Goal: Transaction & Acquisition: Book appointment/travel/reservation

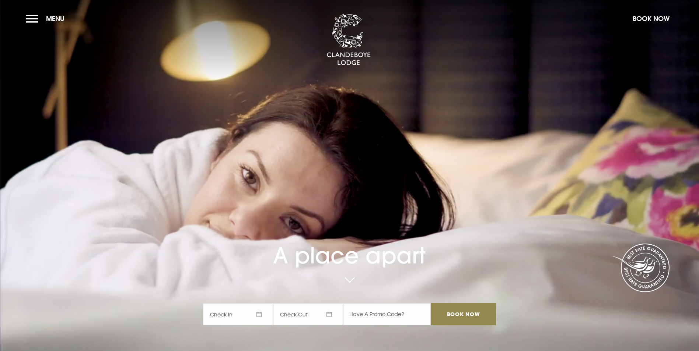
click at [264, 304] on span "Check In" at bounding box center [238, 315] width 70 height 22
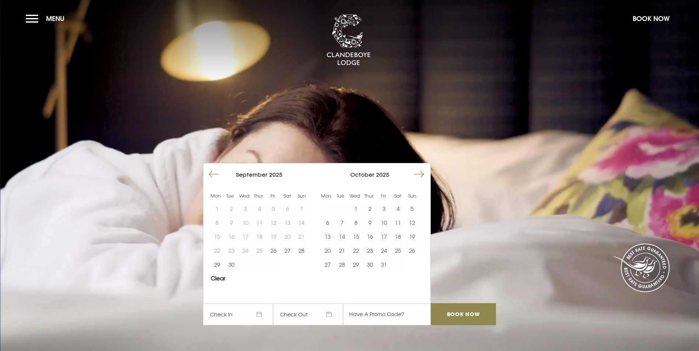
click at [421, 168] on button "Move forward to switch to the next month." at bounding box center [419, 175] width 14 height 14
click at [423, 168] on button "Move forward to switch to the next month." at bounding box center [419, 175] width 14 height 14
click at [371, 230] on button "18" at bounding box center [370, 237] width 14 height 14
click at [385, 230] on button "19" at bounding box center [384, 237] width 14 height 14
click at [463, 304] on input "Book Now" at bounding box center [463, 315] width 65 height 22
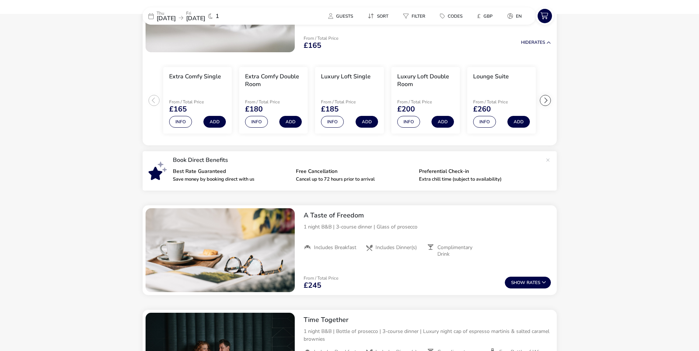
scroll to position [280, 0]
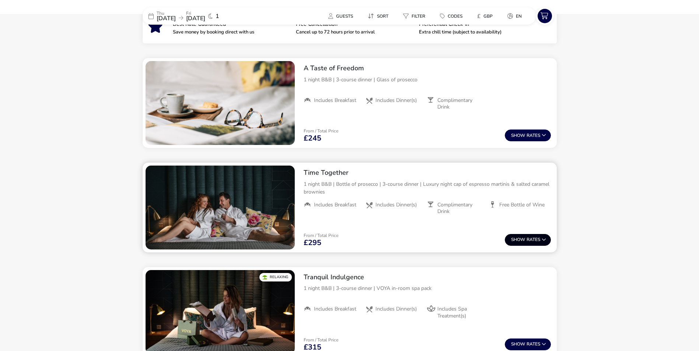
click at [522, 236] on button "Show Rates" at bounding box center [528, 240] width 46 height 12
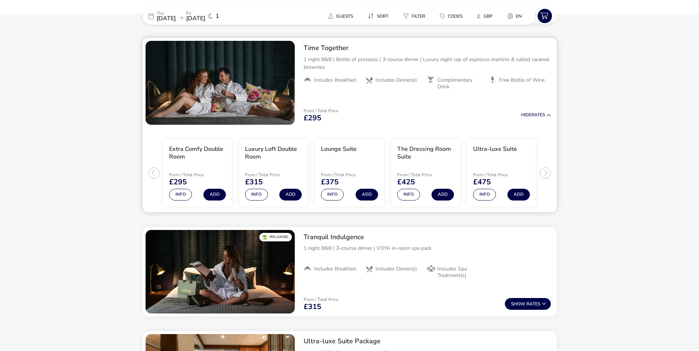
scroll to position [406, 0]
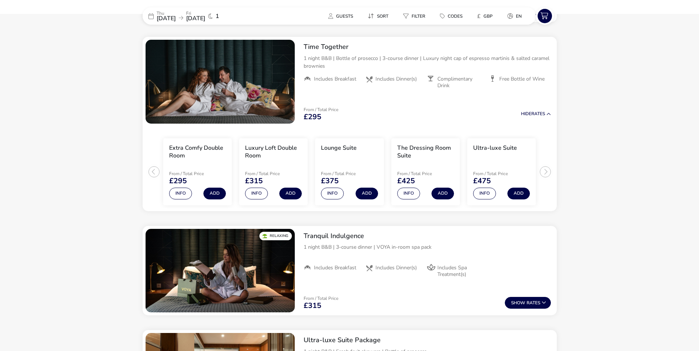
click at [176, 14] on span "[DATE]" at bounding box center [166, 18] width 19 height 8
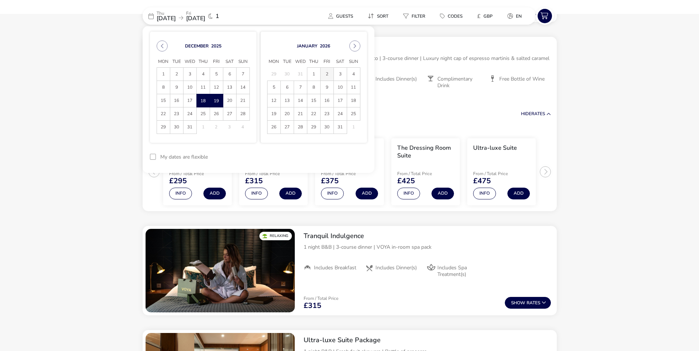
click at [325, 70] on span "2" at bounding box center [327, 74] width 13 height 13
click at [335, 73] on span "3" at bounding box center [340, 74] width 13 height 13
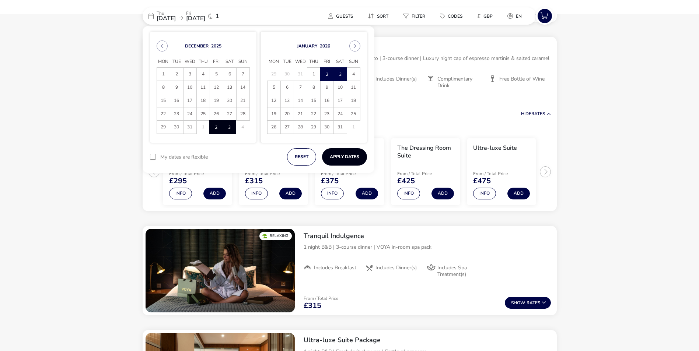
click at [336, 158] on button "Apply Dates" at bounding box center [344, 156] width 45 height 17
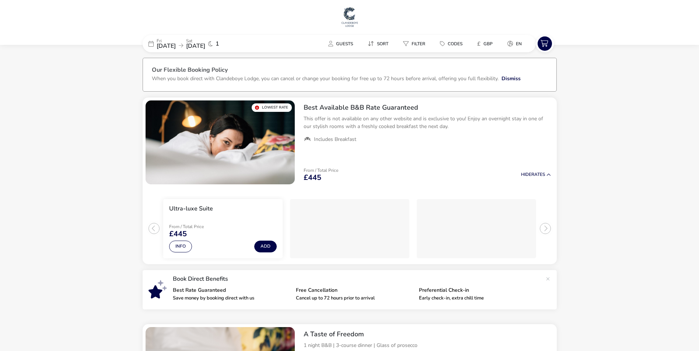
click at [176, 43] on span "[DATE]" at bounding box center [166, 46] width 19 height 8
click at [205, 44] on span "[DATE]" at bounding box center [195, 46] width 19 height 8
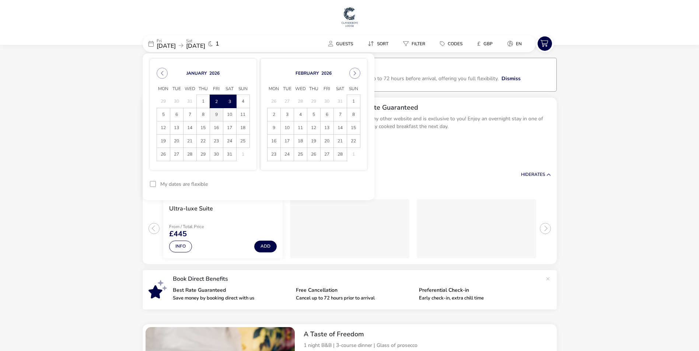
click at [218, 111] on span "9" at bounding box center [216, 114] width 13 height 13
click at [217, 99] on span "2" at bounding box center [216, 101] width 13 height 13
drag, startPoint x: 74, startPoint y: 91, endPoint x: 70, endPoint y: 92, distance: 3.7
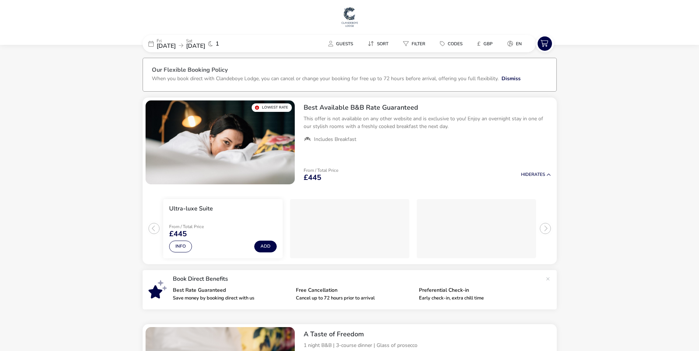
click at [176, 44] on span "[DATE]" at bounding box center [166, 46] width 19 height 8
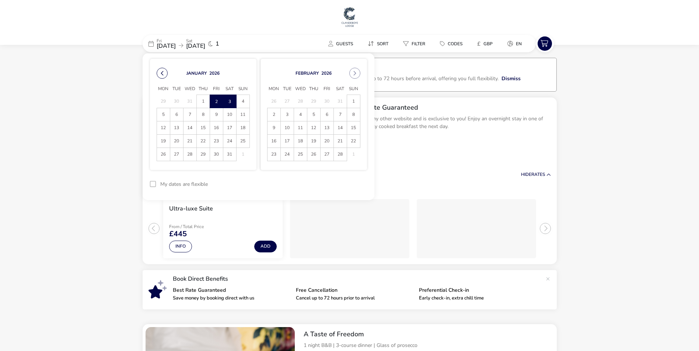
click at [160, 71] on button "Previous Month" at bounding box center [162, 73] width 11 height 11
click at [213, 167] on div "[DATE] Mon Tue Wed Thu Fri Sat Sun 1 2 3 4 5 6 7 8 9 10 11 12 13 14 15 16 17 18…" at bounding box center [203, 114] width 106 height 111
click at [231, 154] on td "3 3" at bounding box center [229, 154] width 13 height 13
click at [215, 152] on td "2 2" at bounding box center [216, 154] width 13 height 13
click at [172, 43] on span "[DATE]" at bounding box center [166, 46] width 19 height 8
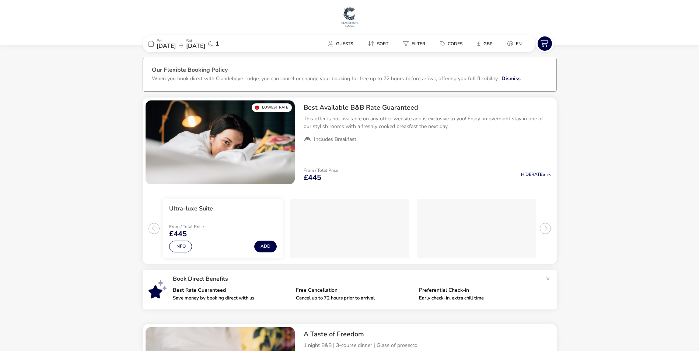
click at [172, 43] on span "[DATE]" at bounding box center [166, 46] width 19 height 8
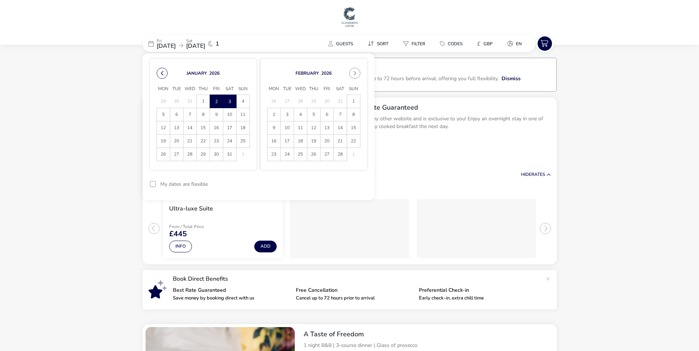
click at [164, 72] on button "Previous Month" at bounding box center [162, 73] width 11 height 11
click at [165, 71] on button "Previous Month" at bounding box center [162, 73] width 11 height 11
click at [315, 125] on span "18" at bounding box center [313, 128] width 13 height 13
click at [200, 154] on span "27" at bounding box center [203, 154] width 13 height 13
click at [214, 152] on span "28" at bounding box center [216, 154] width 13 height 13
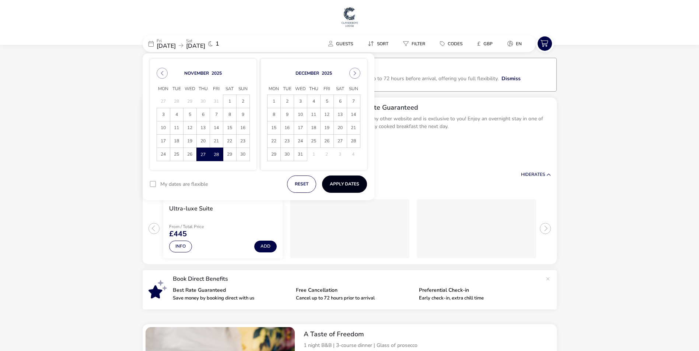
click at [354, 182] on button "Apply Dates" at bounding box center [344, 184] width 45 height 17
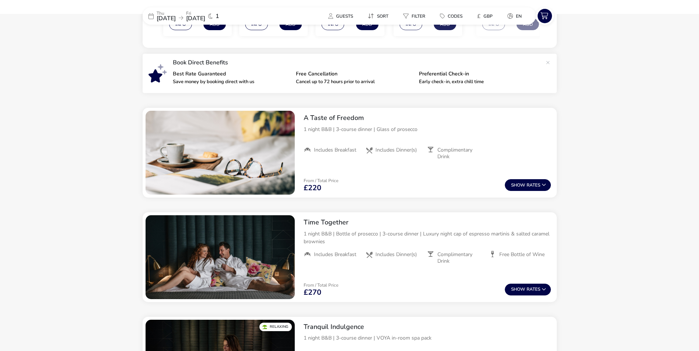
scroll to position [281, 0]
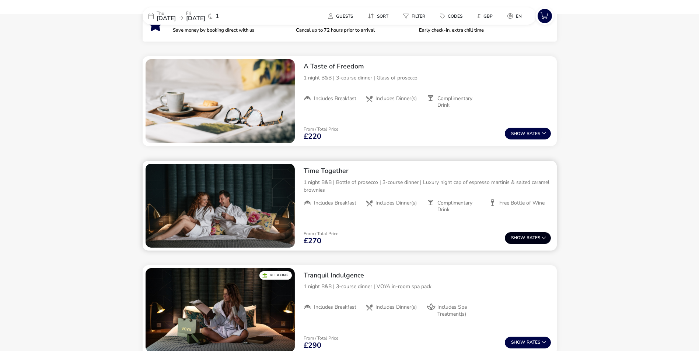
click at [523, 236] on span "Show" at bounding box center [518, 238] width 15 height 5
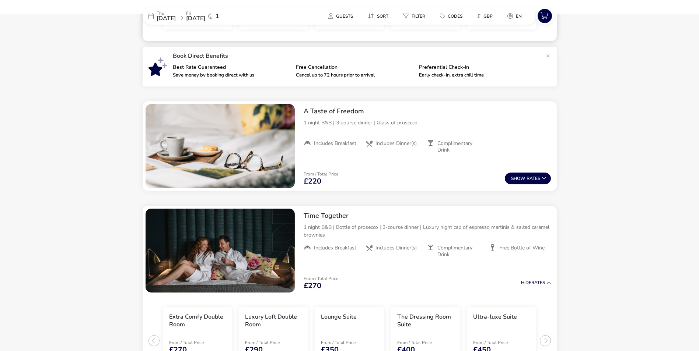
scroll to position [148, 0]
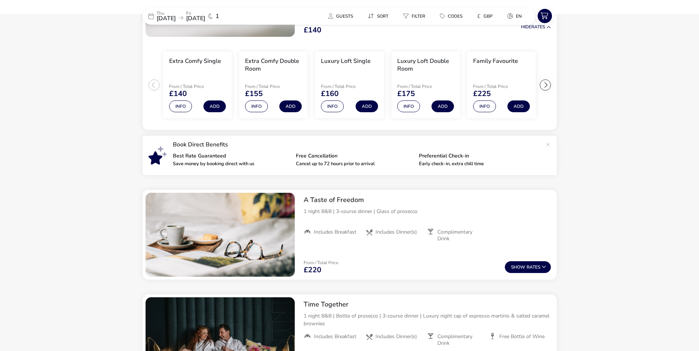
click at [176, 18] on span "[DATE]" at bounding box center [166, 18] width 19 height 8
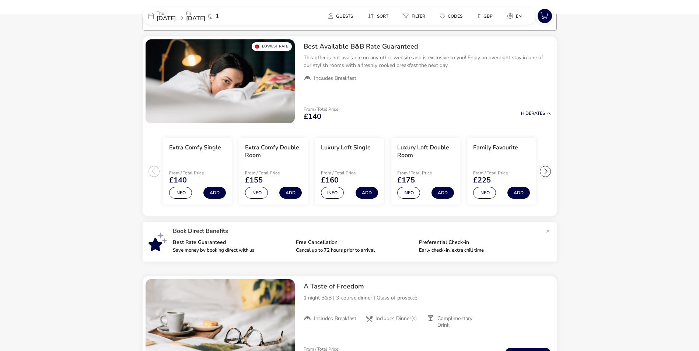
scroll to position [37, 0]
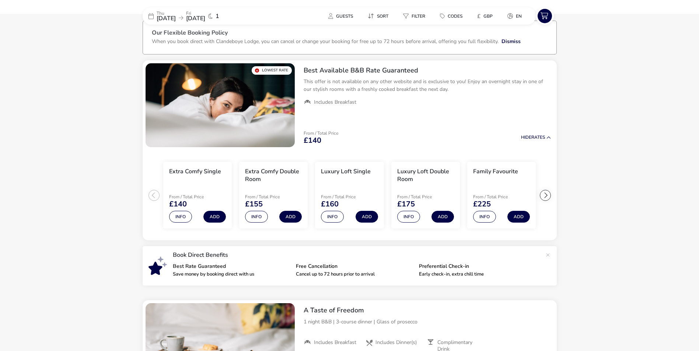
click at [205, 15] on span "[DATE]" at bounding box center [195, 18] width 19 height 8
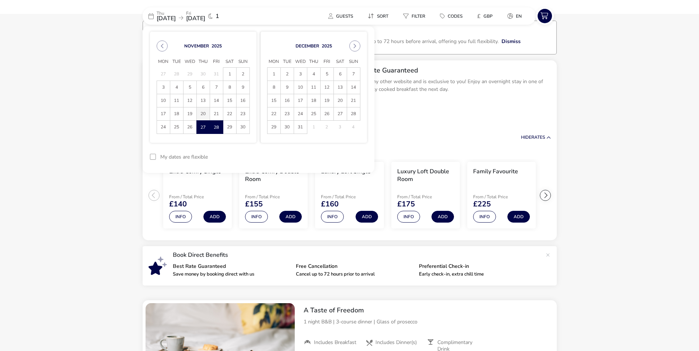
click at [201, 110] on span "20" at bounding box center [203, 114] width 13 height 13
click at [215, 112] on span "21" at bounding box center [216, 114] width 13 height 13
click at [335, 153] on button "Apply Dates" at bounding box center [344, 156] width 45 height 17
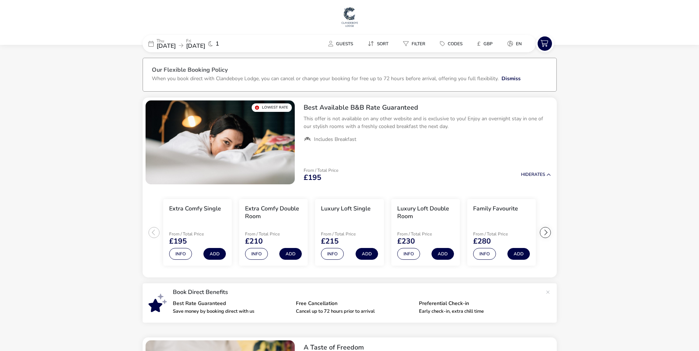
click at [205, 44] on span "[DATE]" at bounding box center [195, 46] width 19 height 8
click at [176, 41] on p "Thu" at bounding box center [166, 41] width 19 height 4
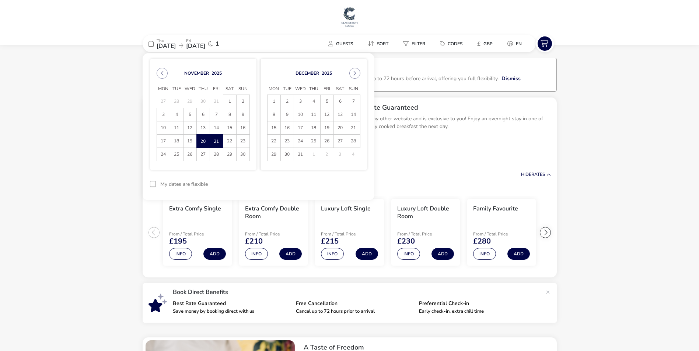
click at [214, 140] on span "21" at bounding box center [216, 141] width 13 height 13
click at [230, 139] on span "22" at bounding box center [229, 141] width 13 height 13
click at [338, 181] on button "Apply Dates" at bounding box center [344, 184] width 45 height 17
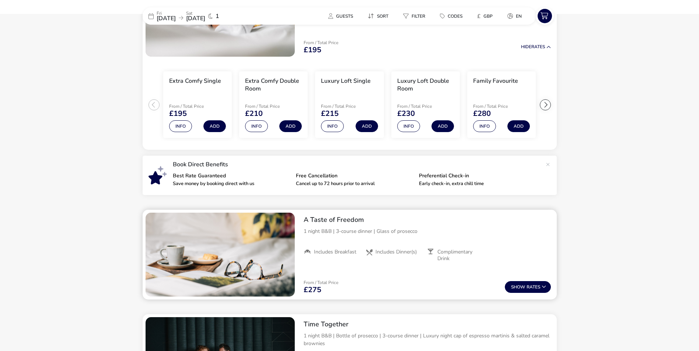
scroll to position [208, 0]
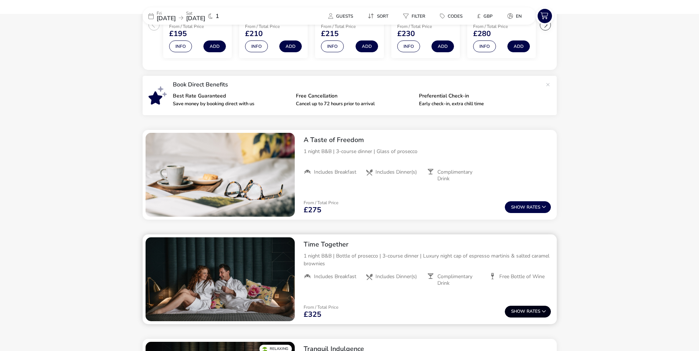
click at [532, 311] on button "Show Rates" at bounding box center [528, 312] width 46 height 12
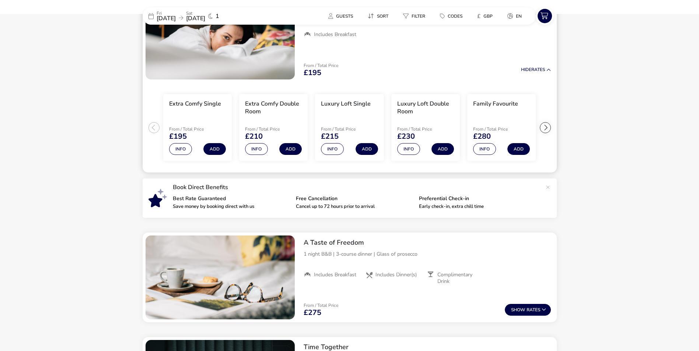
scroll to position [0, 0]
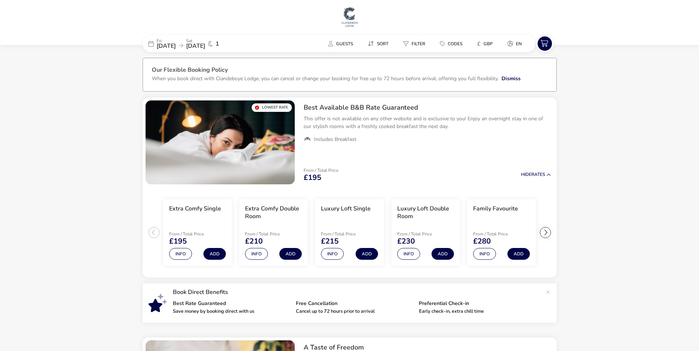
click at [176, 45] on span "[DATE]" at bounding box center [166, 46] width 19 height 8
click at [205, 40] on p "Sat" at bounding box center [195, 41] width 19 height 4
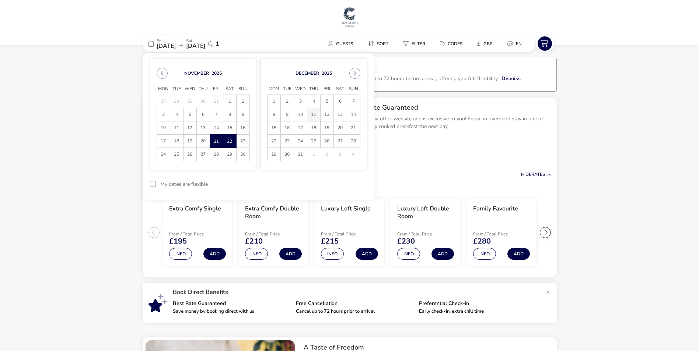
click at [312, 112] on span "11" at bounding box center [313, 114] width 13 height 13
click at [324, 113] on span "12" at bounding box center [327, 114] width 13 height 13
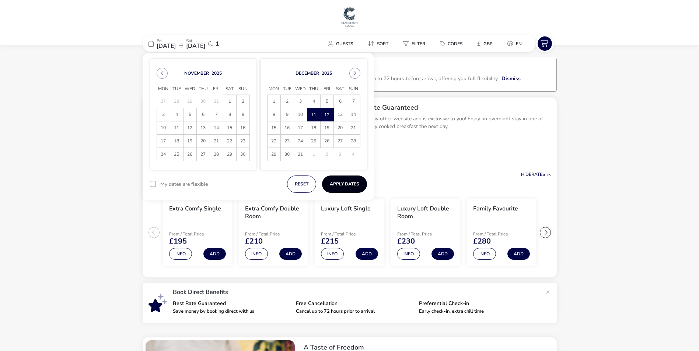
click at [341, 181] on button "Apply Dates" at bounding box center [344, 184] width 45 height 17
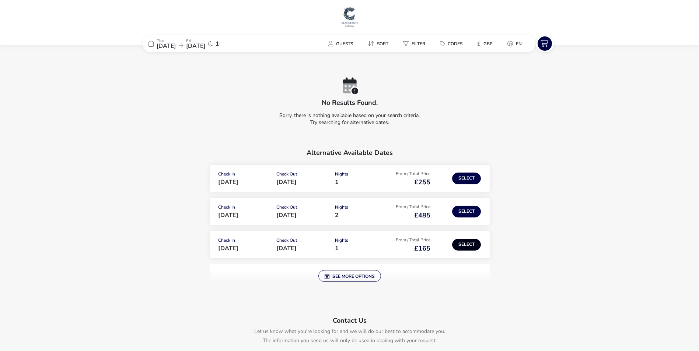
click at [465, 243] on button "Select" at bounding box center [466, 245] width 29 height 12
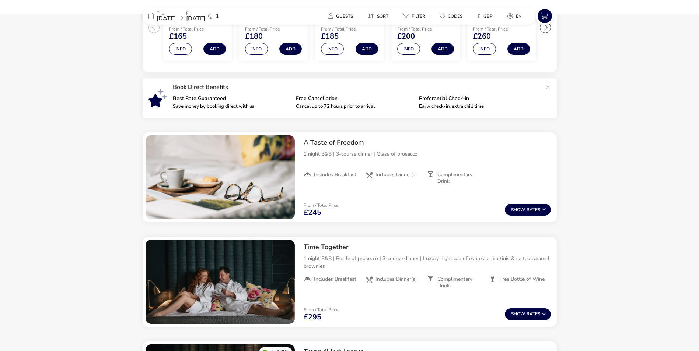
scroll to position [258, 0]
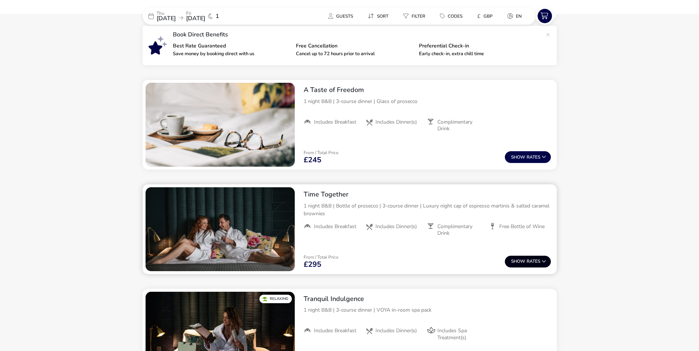
click at [534, 262] on button "Show Rates" at bounding box center [528, 262] width 46 height 12
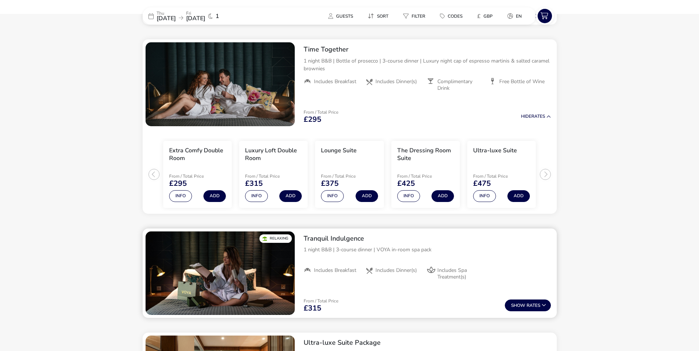
scroll to position [406, 0]
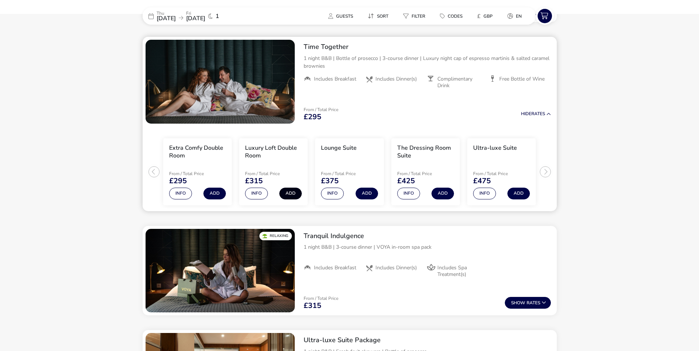
click at [287, 193] on button "Add" at bounding box center [290, 194] width 22 height 12
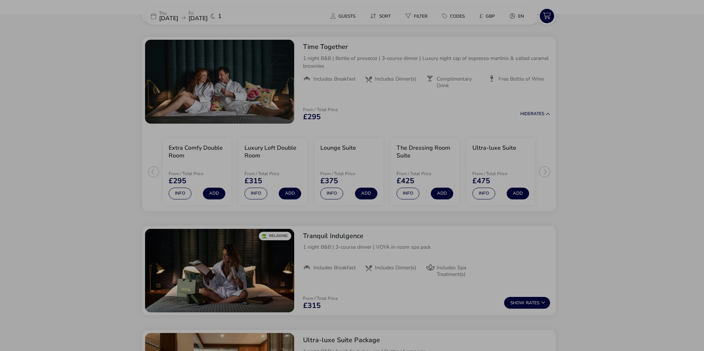
click at [21, 174] on div "Luxury Loft Double Room Time Together Guests (max 2) Adult (max 2) 2 Total Pric…" at bounding box center [352, 175] width 704 height 351
